Goal: Navigation & Orientation: Find specific page/section

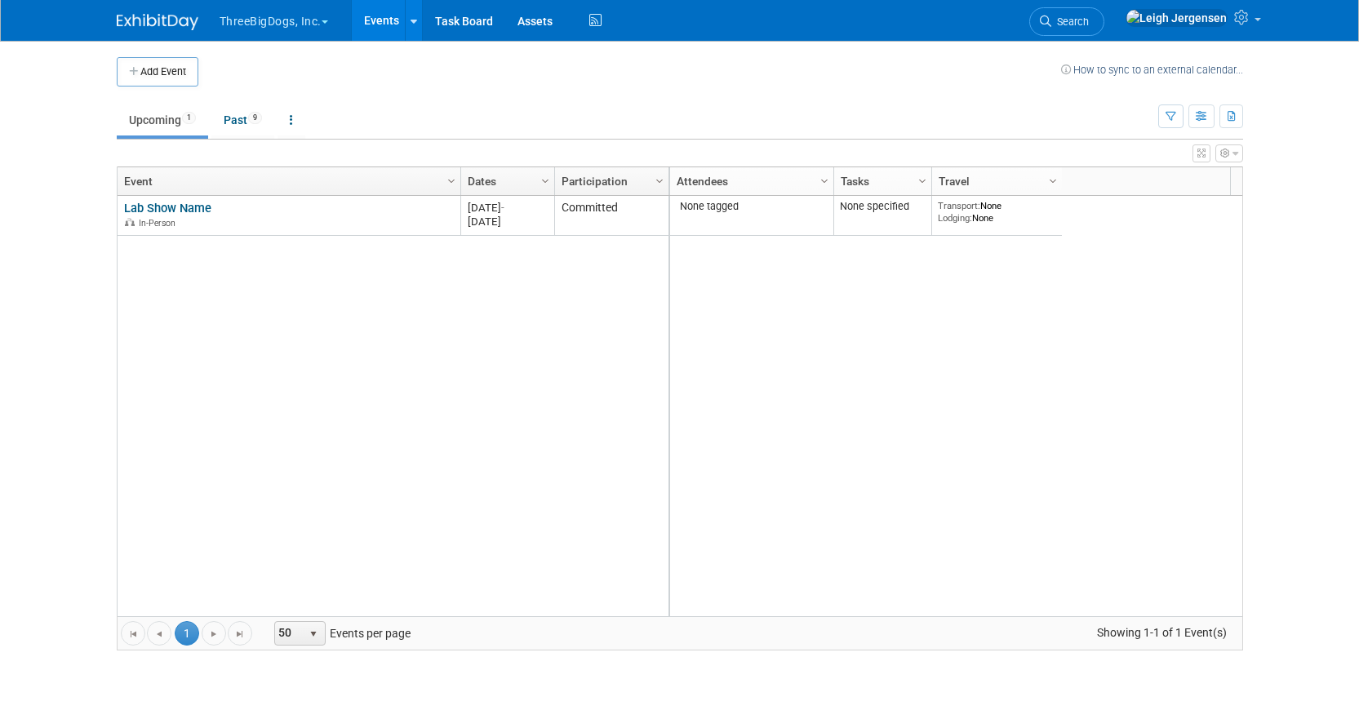
click at [235, 33] on button "ThreeBigDogs, Inc." at bounding box center [283, 18] width 131 height 36
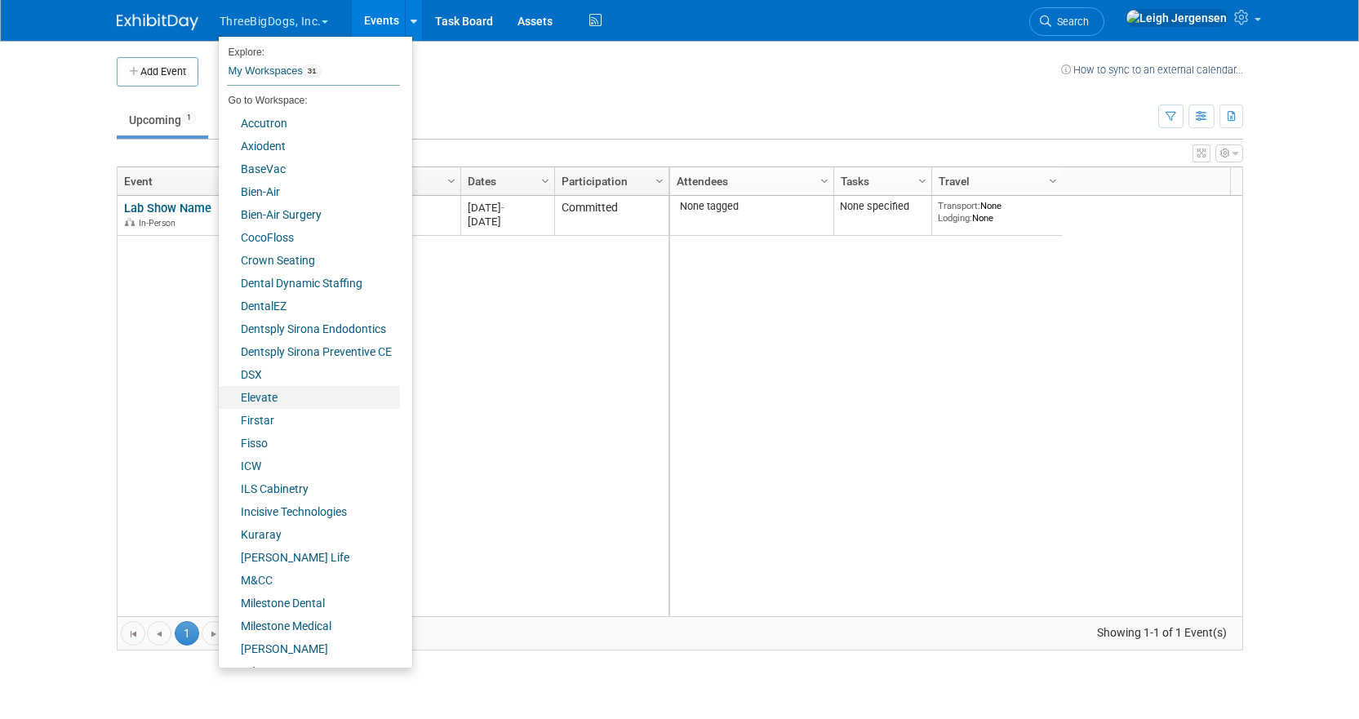
click at [269, 399] on link "Elevate" at bounding box center [309, 397] width 181 height 23
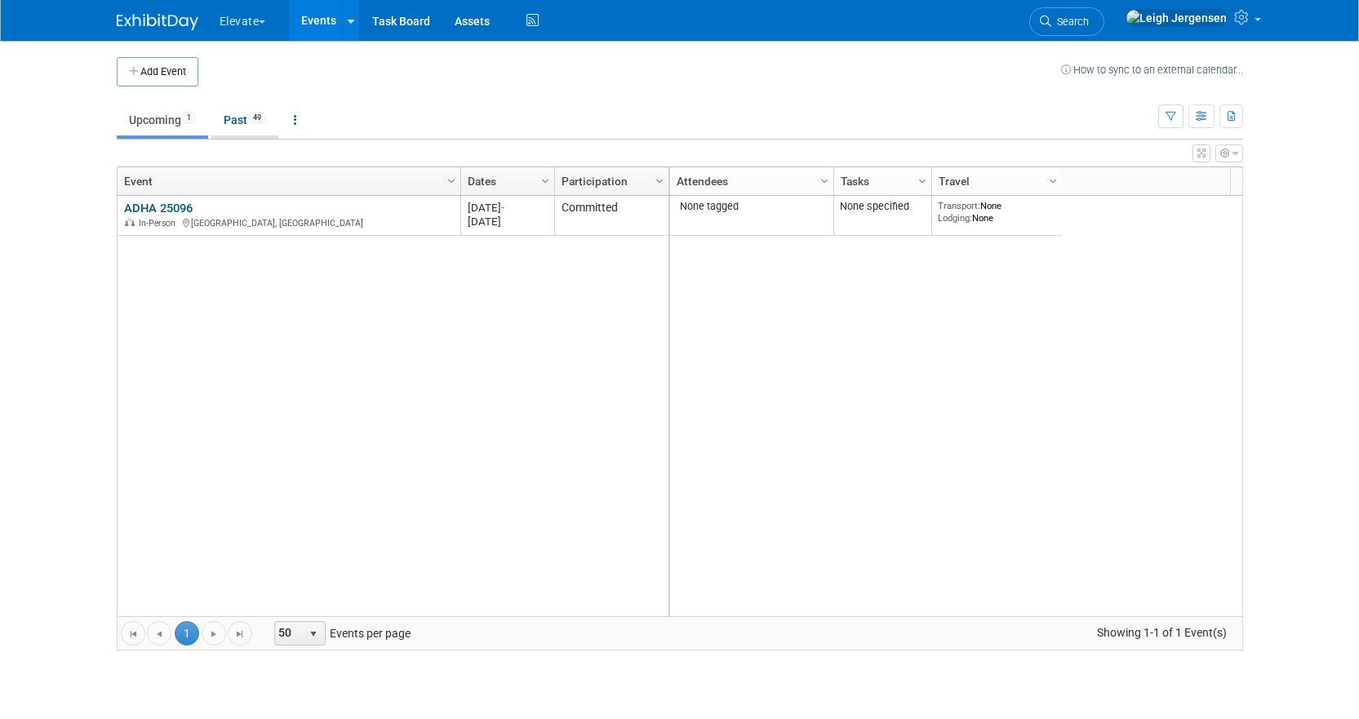
click at [244, 118] on link "Past 49" at bounding box center [244, 119] width 67 height 31
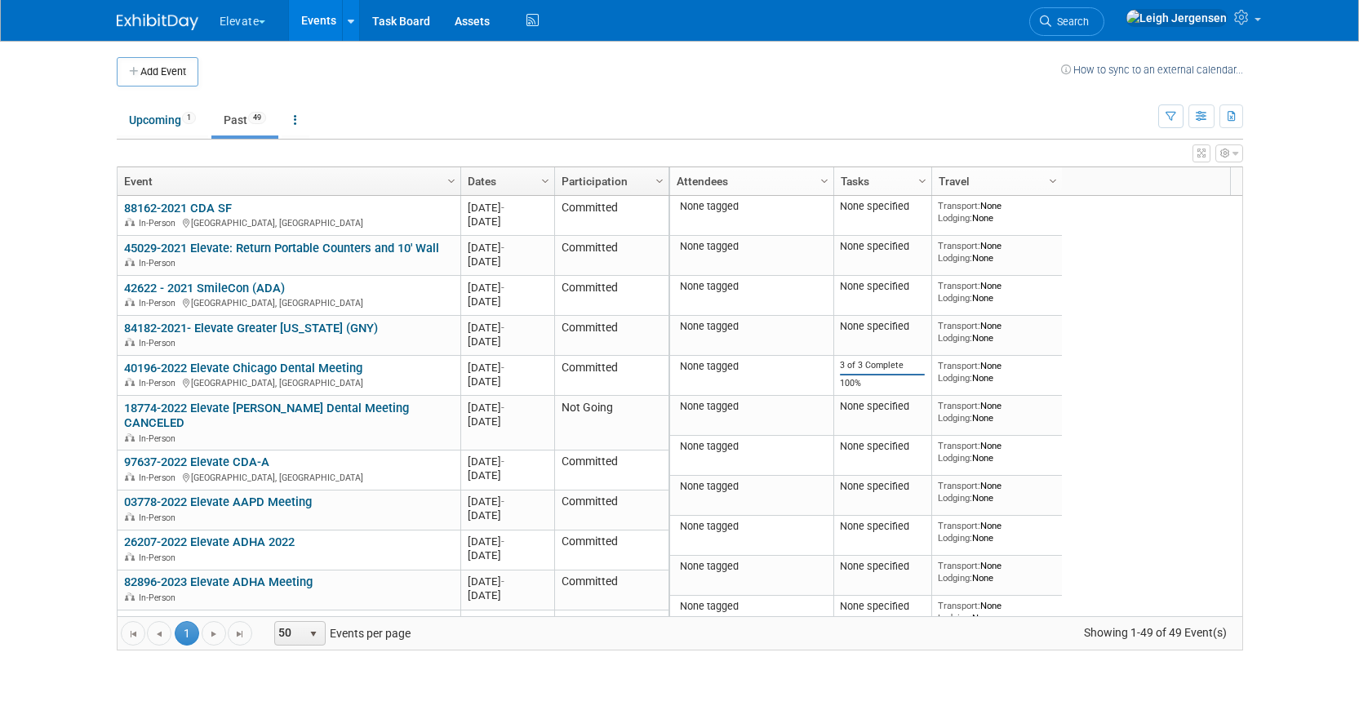
click at [508, 175] on link "Dates" at bounding box center [506, 181] width 76 height 28
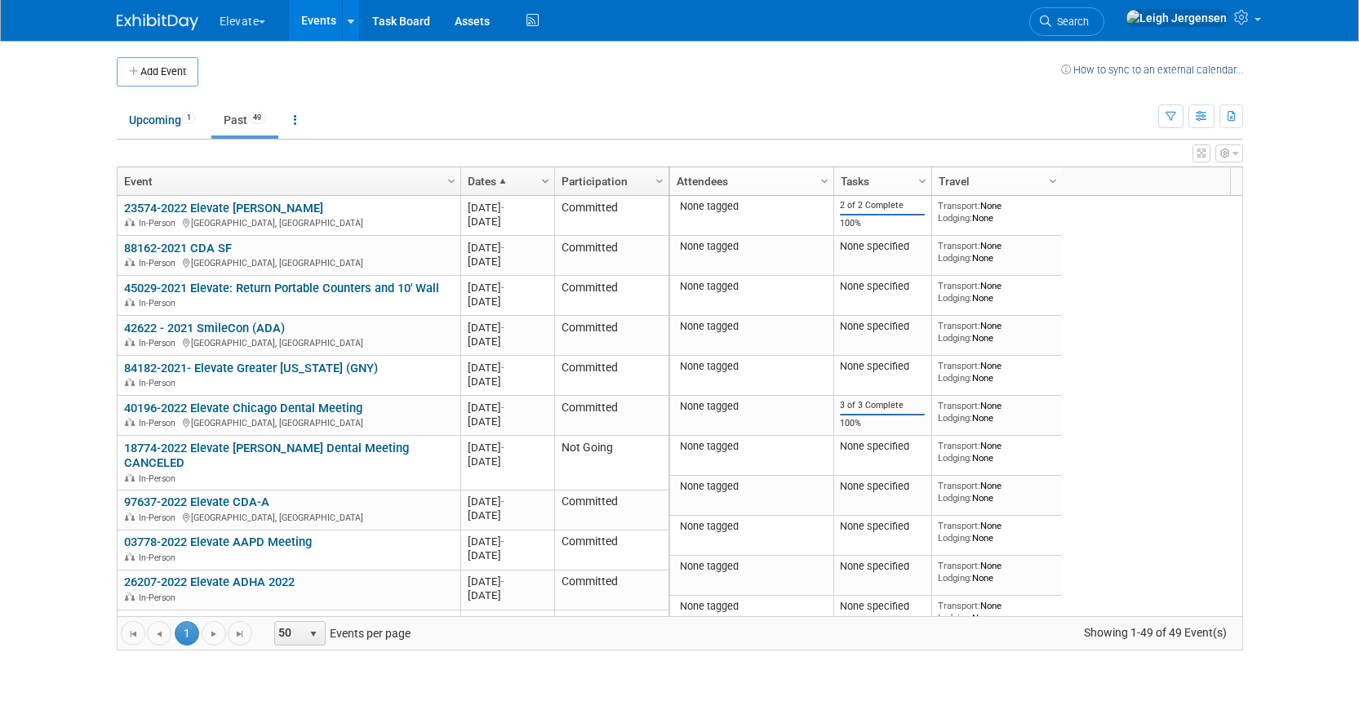
click at [544, 180] on span "Column Settings" at bounding box center [545, 181] width 13 height 13
click at [503, 189] on link "Dates" at bounding box center [506, 181] width 76 height 28
